Goal: Task Accomplishment & Management: Manage account settings

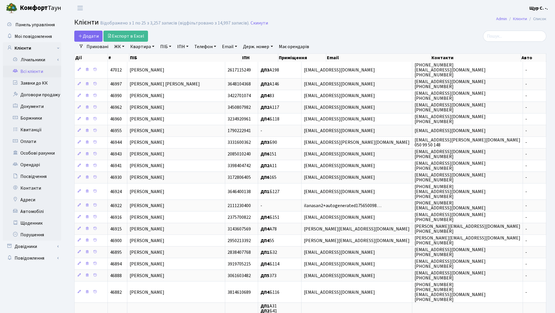
select select "25"
click at [140, 45] on link "Квартира" at bounding box center [142, 47] width 29 height 10
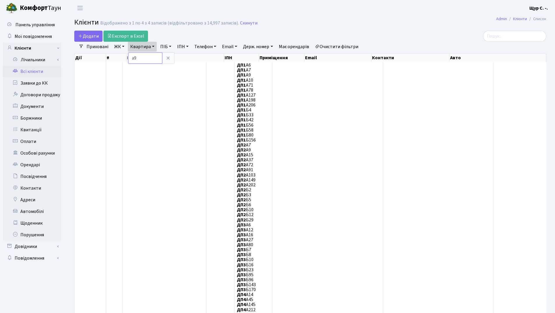
type input "[PERSON_NAME]"
type input "б149"
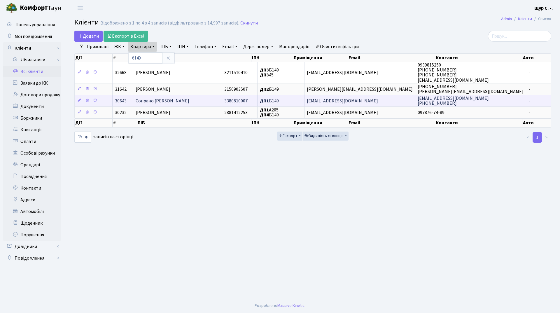
click at [207, 96] on td "Сопрано [PERSON_NAME]" at bounding box center [177, 101] width 89 height 12
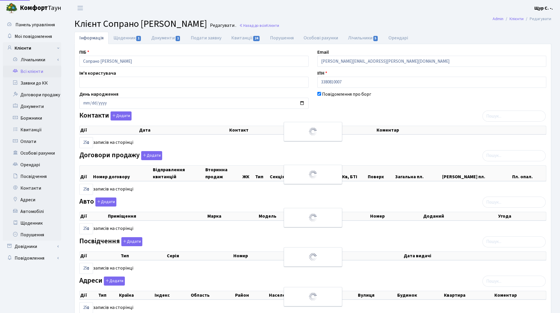
select select "25"
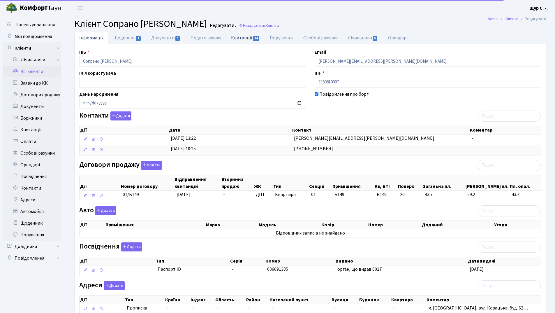
click at [241, 40] on link "Квитанції 24" at bounding box center [245, 38] width 39 height 12
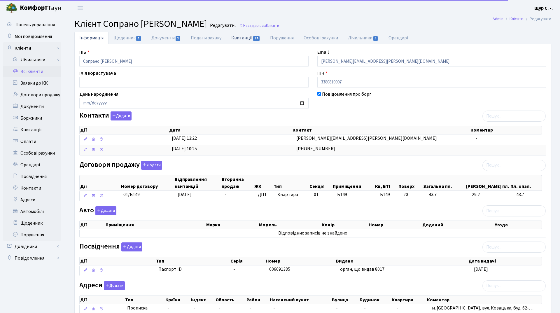
select select "25"
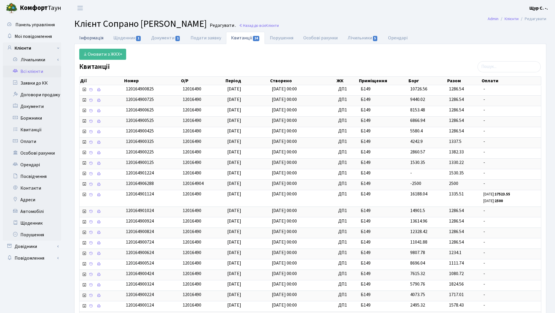
click at [95, 37] on link "Інформація" at bounding box center [91, 38] width 34 height 12
